Goal: Check status: Check status

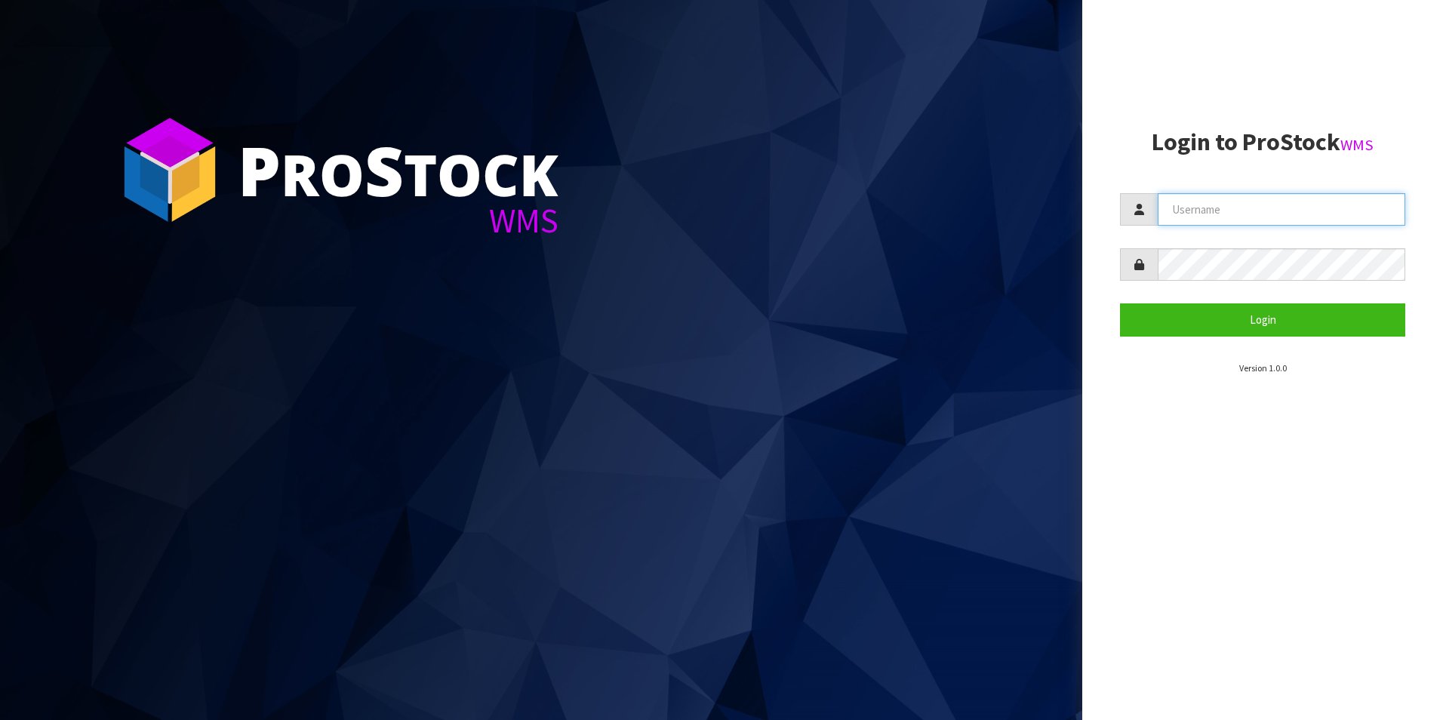
type input "TUFF TURF"
click at [1370, 337] on section "Login to ProStock WMS TUFF TURF Login Version 1.0.0" at bounding box center [1262, 252] width 285 height 246
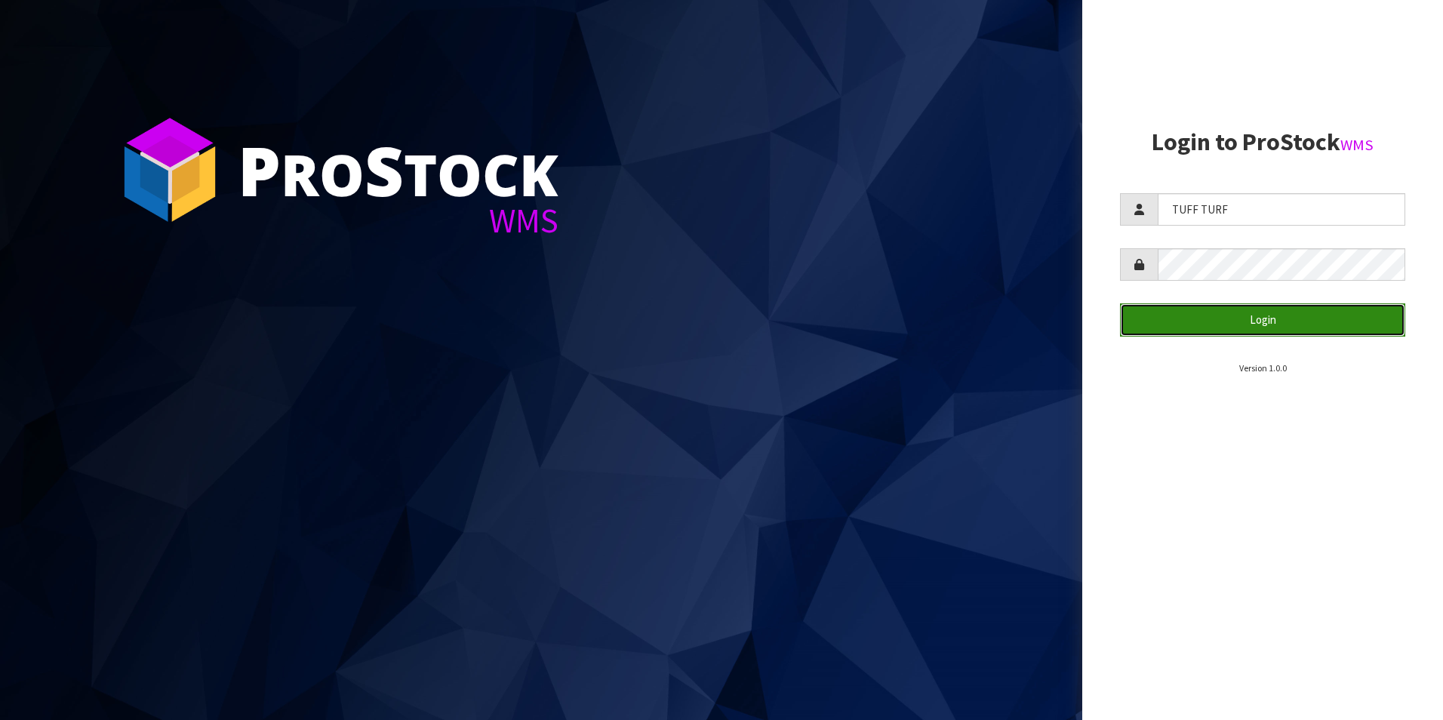
click at [1365, 331] on button "Login" at bounding box center [1262, 319] width 285 height 32
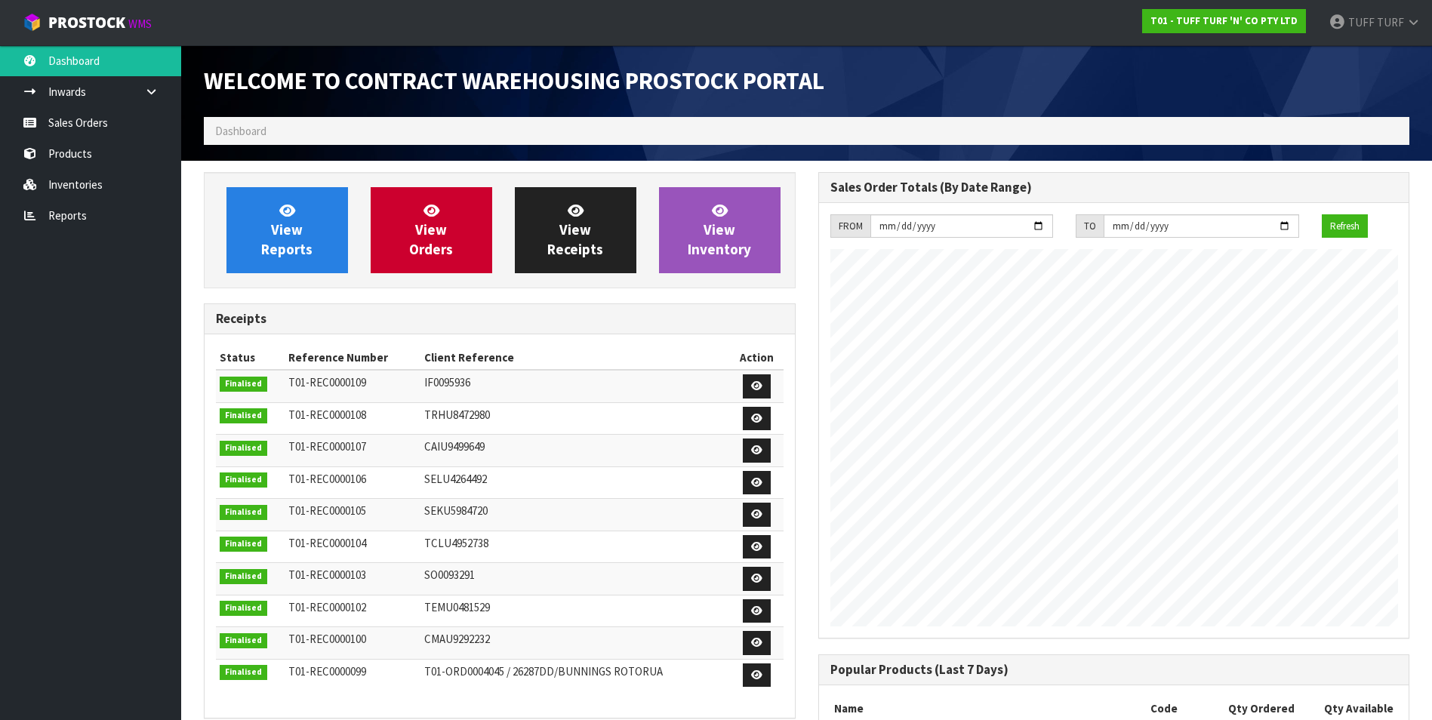
scroll to position [837, 614]
click at [305, 243] on span "View Reports" at bounding box center [286, 230] width 51 height 57
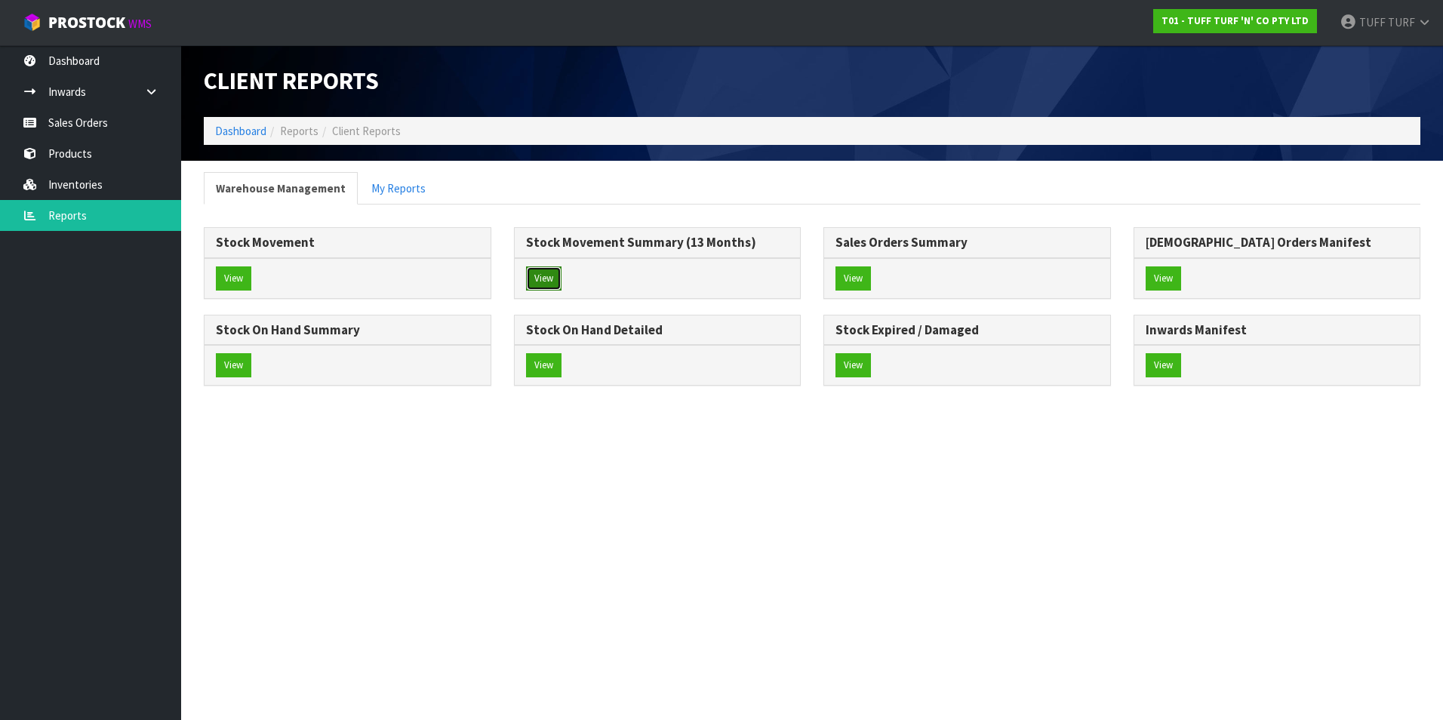
click at [532, 280] on button "View" at bounding box center [543, 278] width 35 height 24
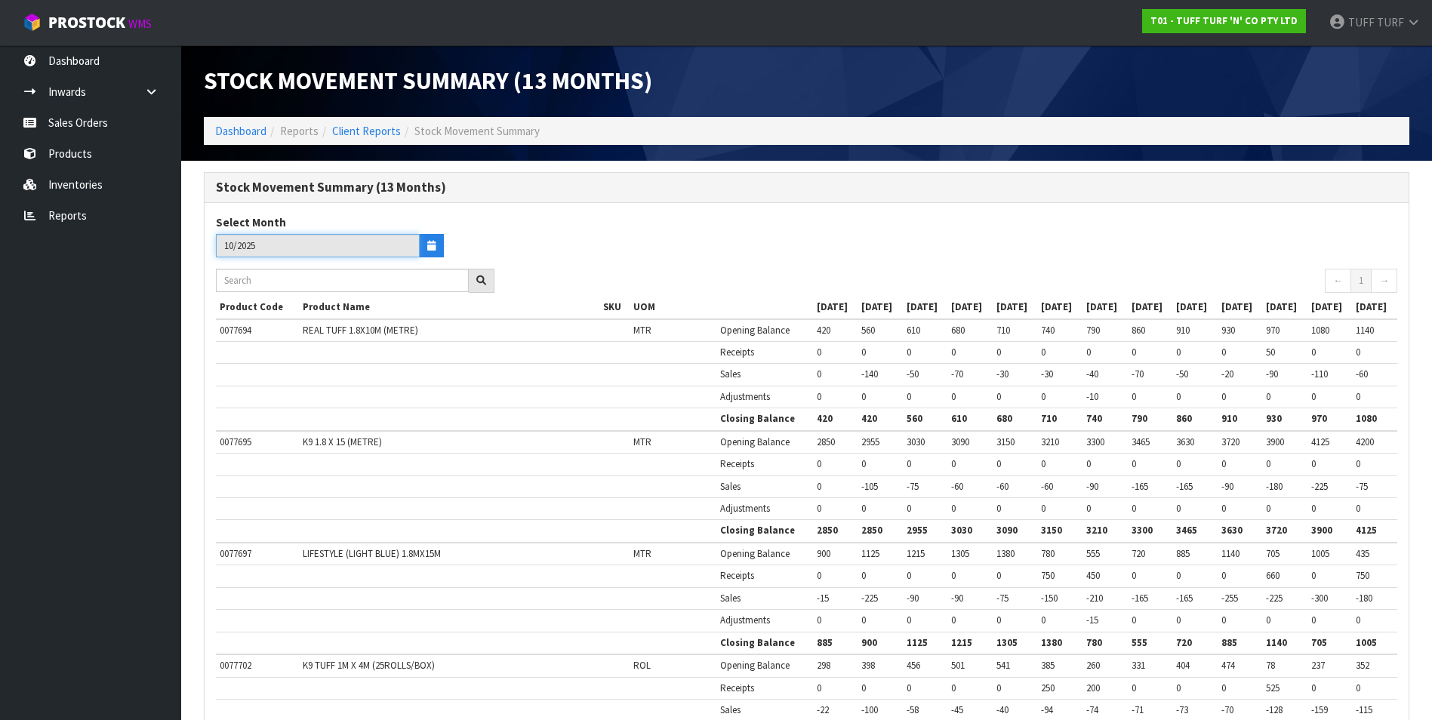
click at [347, 248] on input "10/2025" at bounding box center [318, 245] width 204 height 23
drag, startPoint x: 347, startPoint y: 248, endPoint x: 590, endPoint y: 248, distance: 242.3
click at [590, 248] on div "Select Month 10/2025" at bounding box center [506, 241] width 602 height 54
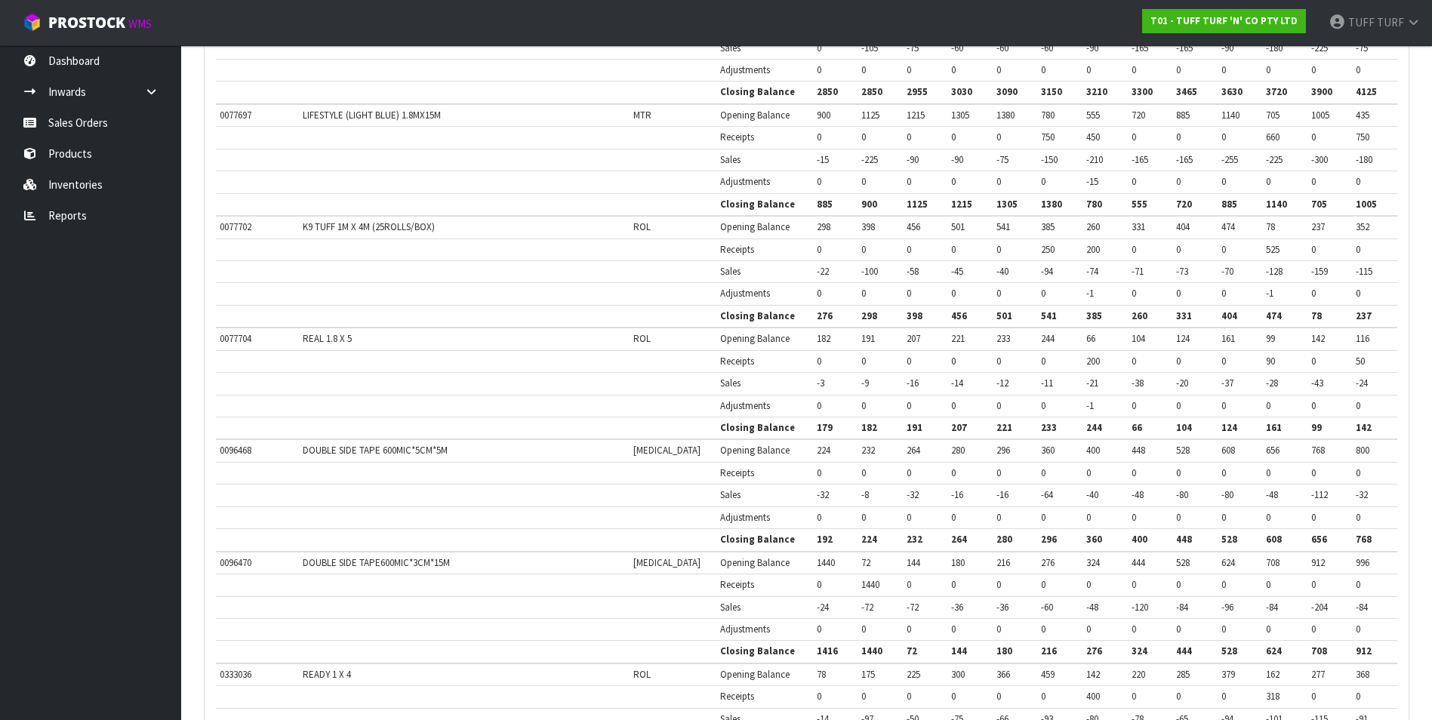
scroll to position [528, 0]
